Goal: Information Seeking & Learning: Learn about a topic

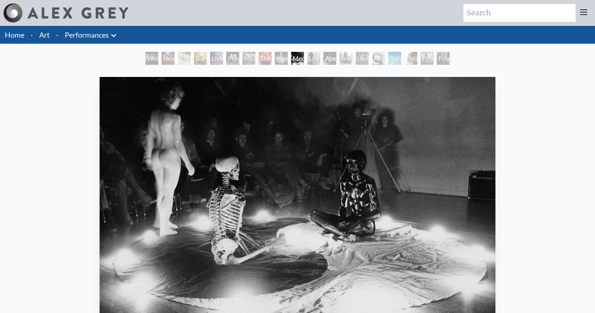
click at [314, 54] on div "Life Energy" at bounding box center [313, 58] width 13 height 13
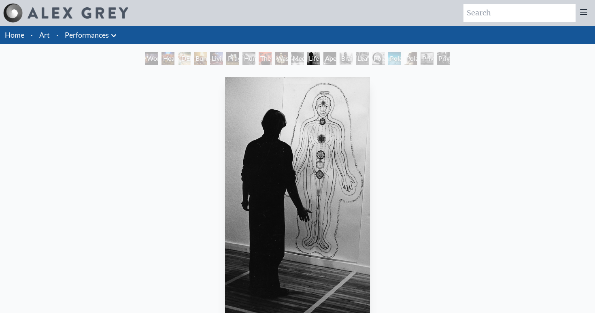
click at [347, 58] on div "Brain Sack" at bounding box center [345, 58] width 13 height 13
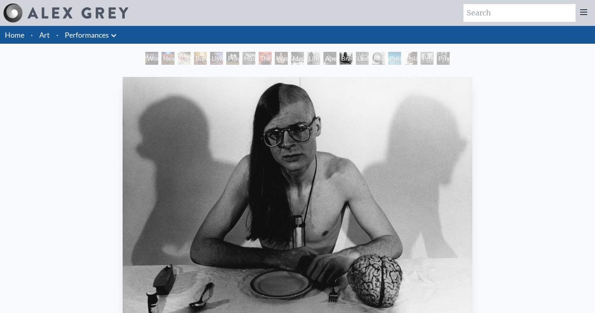
click at [368, 60] on div "Leaflets" at bounding box center [362, 58] width 13 height 13
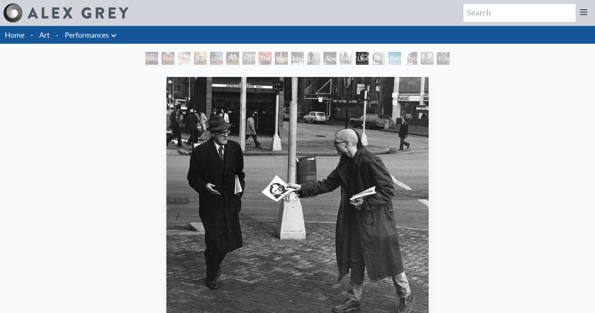
click at [383, 59] on div "Polar Unity" at bounding box center [378, 58] width 13 height 13
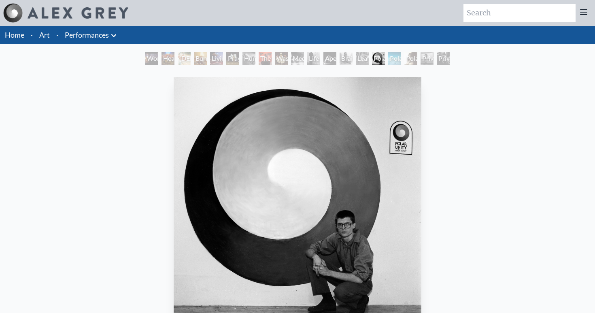
click at [385, 60] on div "Polar Unity" at bounding box center [378, 58] width 13 height 13
click at [401, 60] on div "Polar Wandering" at bounding box center [394, 58] width 13 height 13
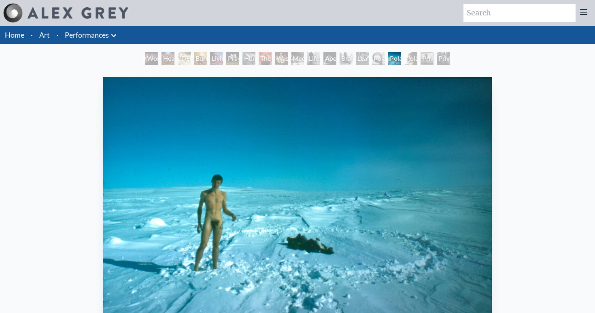
click at [424, 60] on div "Private Billboard" at bounding box center [426, 58] width 13 height 13
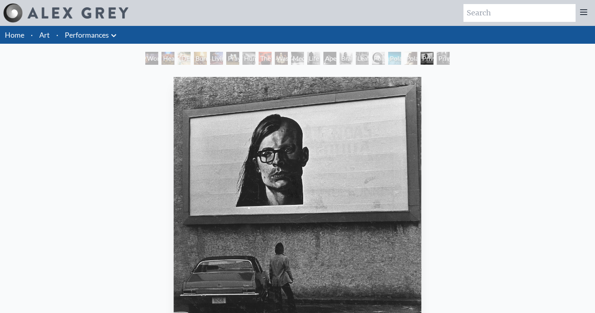
click at [395, 61] on div "Polar Wandering" at bounding box center [394, 58] width 13 height 13
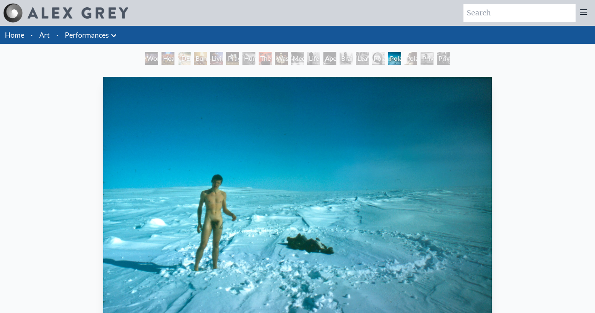
click at [433, 59] on div "Private Billboard" at bounding box center [426, 58] width 13 height 13
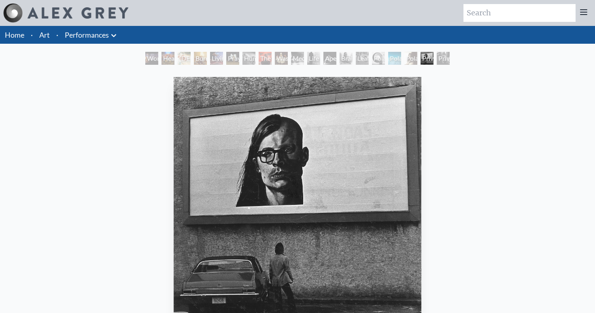
click at [457, 60] on div "World Spirit Heart Net Goddess Burnt Offering Living Cross Prayer Wheel Human R…" at bounding box center [297, 59] width 595 height 15
click at [441, 59] on div "Private Subway" at bounding box center [442, 58] width 13 height 13
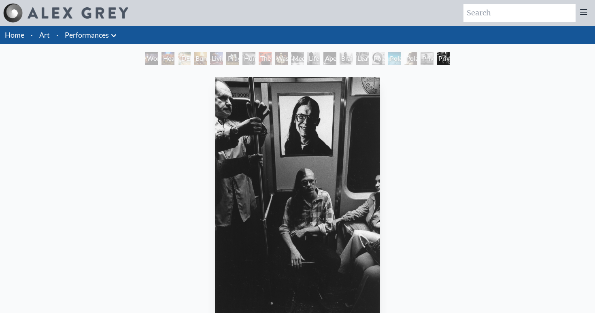
click at [158, 60] on div "World Spirit" at bounding box center [151, 58] width 13 height 13
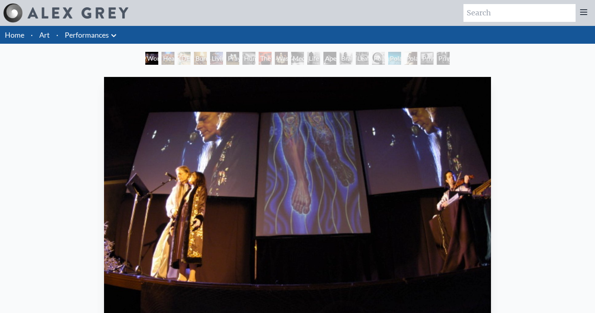
click at [174, 59] on div "Heart Net" at bounding box center [167, 58] width 13 height 13
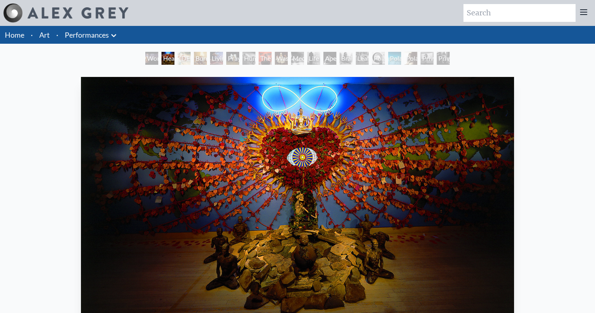
click at [194, 60] on div "Burnt Offering" at bounding box center [200, 58] width 13 height 13
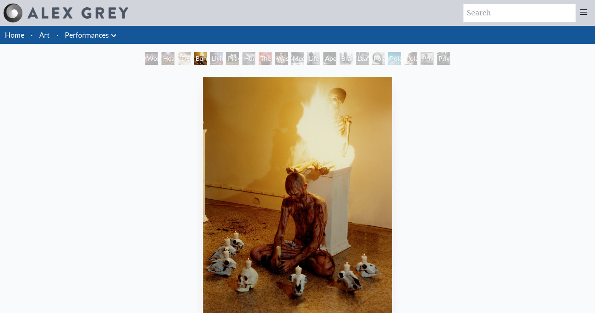
click at [233, 61] on div "Prayer Wheel" at bounding box center [232, 58] width 13 height 13
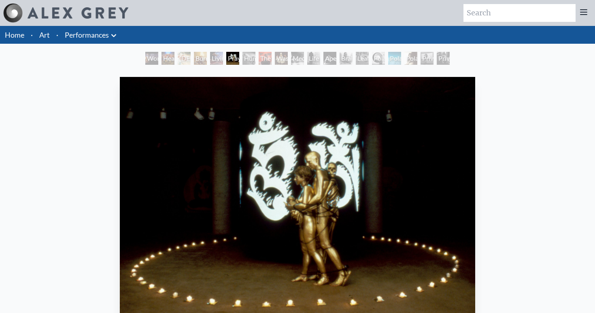
click at [239, 59] on div "Prayer Wheel" at bounding box center [232, 58] width 13 height 13
click at [262, 60] on div "The Beast" at bounding box center [264, 58] width 13 height 13
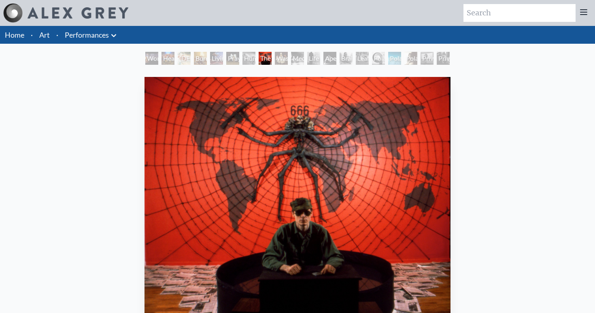
click at [291, 60] on div "Meditations on Mortality" at bounding box center [297, 58] width 13 height 13
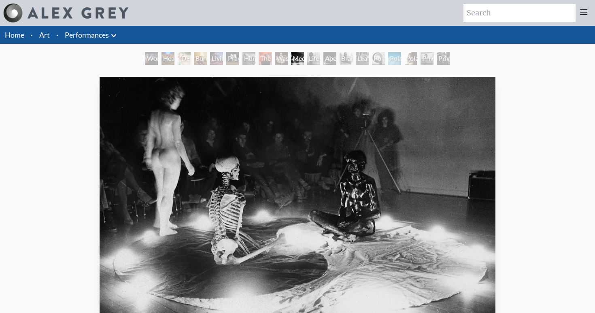
click at [304, 57] on div "Meditations on Mortality" at bounding box center [297, 58] width 13 height 13
click at [341, 59] on div "Brain Sack" at bounding box center [345, 58] width 13 height 13
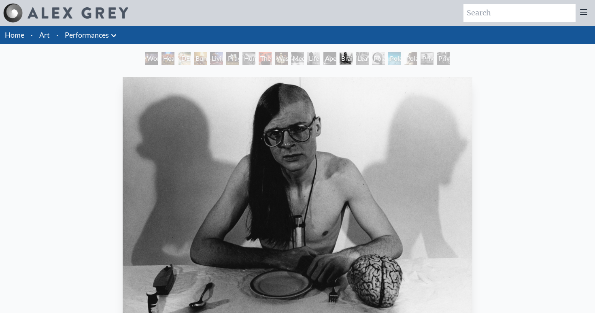
click at [352, 60] on div "Brain Sack" at bounding box center [345, 58] width 13 height 13
click at [368, 59] on div "Leaflets" at bounding box center [362, 58] width 13 height 13
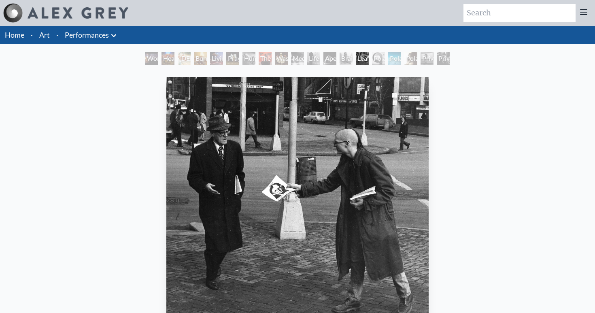
click at [385, 59] on div "Polar Unity" at bounding box center [378, 58] width 13 height 13
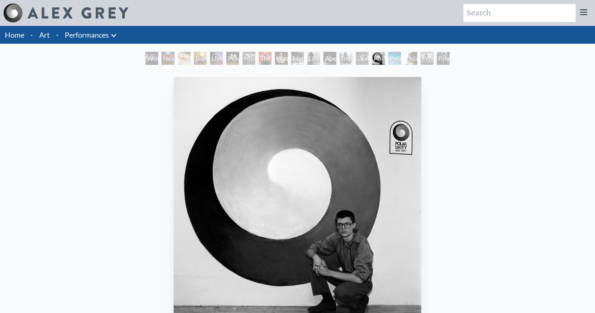
click at [401, 58] on div "Polar Wandering" at bounding box center [394, 58] width 13 height 13
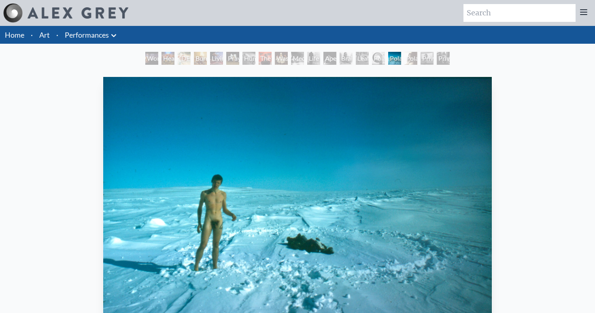
click at [401, 58] on div "Polar Wandering" at bounding box center [394, 58] width 13 height 13
click at [153, 59] on div "World Spirit" at bounding box center [151, 58] width 13 height 13
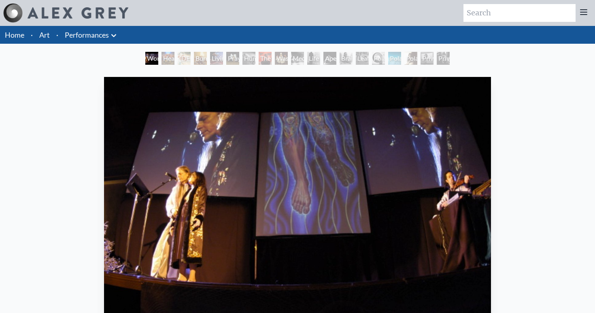
click at [166, 59] on div "Heart Net" at bounding box center [167, 58] width 13 height 13
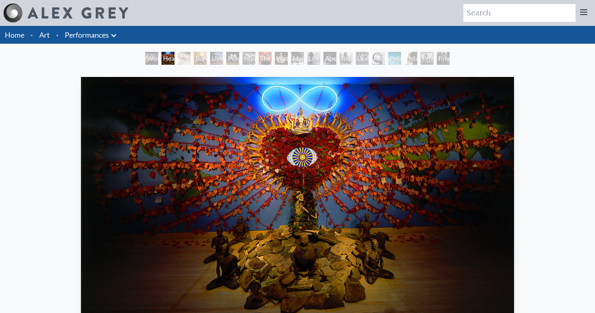
click at [174, 59] on div "Heart Net" at bounding box center [167, 58] width 13 height 13
click at [190, 58] on div "[DEMOGRAPHIC_DATA]" at bounding box center [184, 58] width 13 height 13
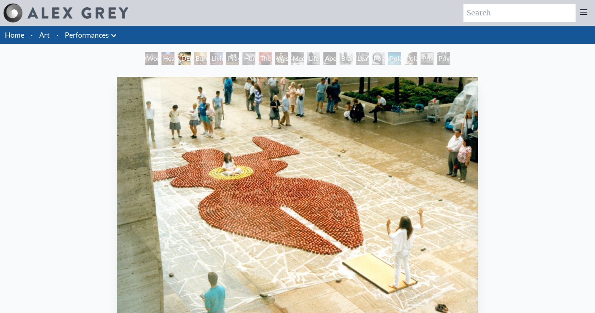
click at [206, 55] on div "Burnt Offering" at bounding box center [200, 58] width 13 height 13
